Goal: Find specific page/section: Find specific page/section

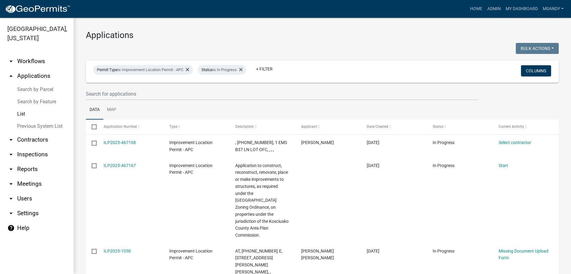
select select "3: 100"
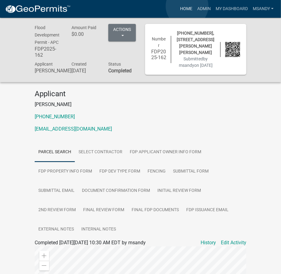
click at [187, 6] on link "Home" at bounding box center [186, 9] width 17 height 12
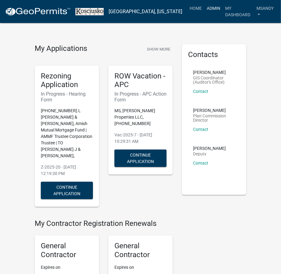
click at [206, 8] on link "Admin" at bounding box center [213, 8] width 18 height 12
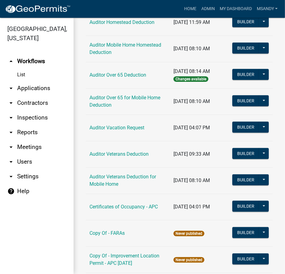
scroll to position [502, 0]
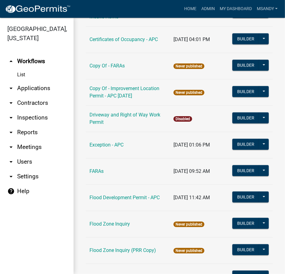
click at [22, 88] on link "arrow_drop_down Applications" at bounding box center [37, 88] width 74 height 15
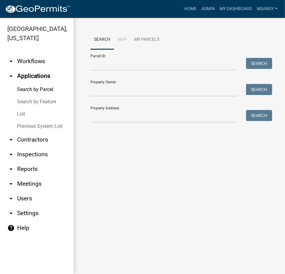
click at [21, 115] on link "List" at bounding box center [37, 114] width 74 height 12
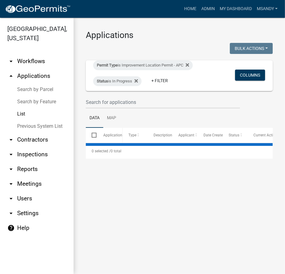
select select "3: 100"
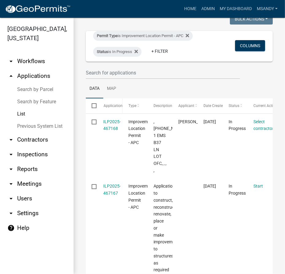
scroll to position [56, 0]
